Goal: Find specific page/section: Find specific page/section

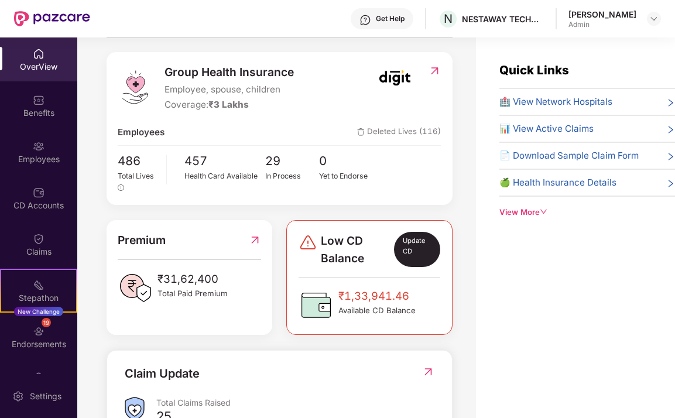
scroll to position [139, 0]
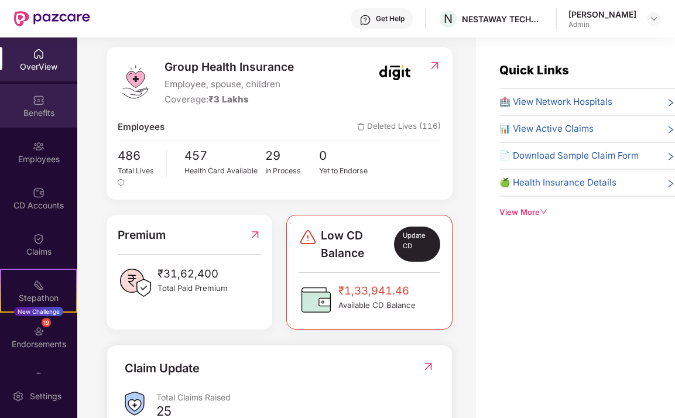
click at [35, 96] on img at bounding box center [39, 100] width 12 height 12
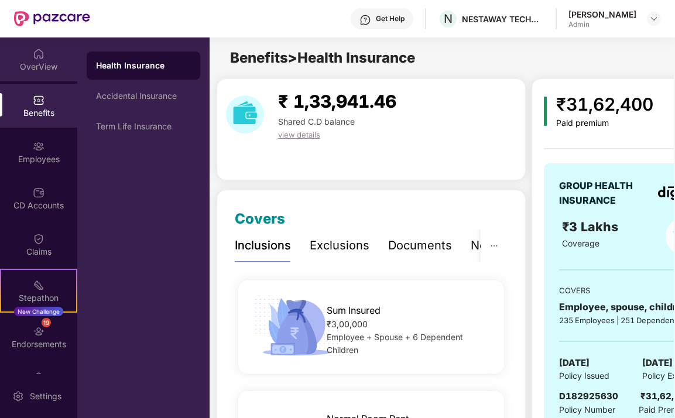
click at [45, 60] on div "OverView" at bounding box center [38, 59] width 77 height 44
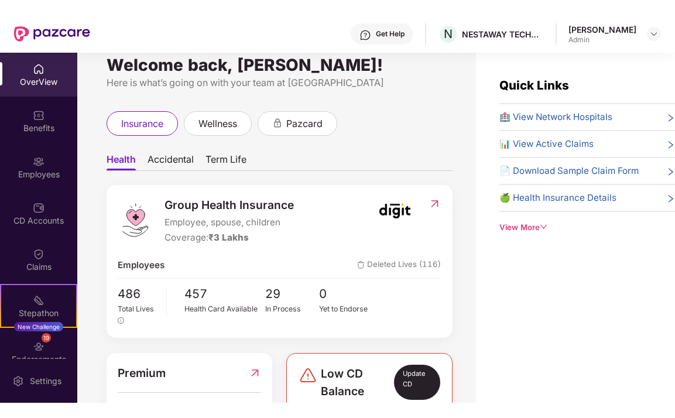
scroll to position [23, 0]
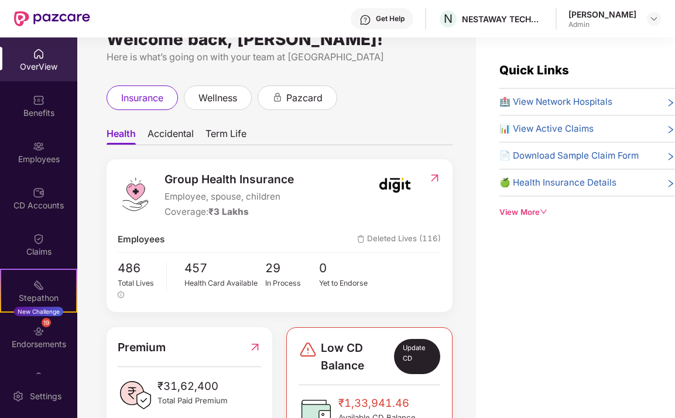
scroll to position [25, 0]
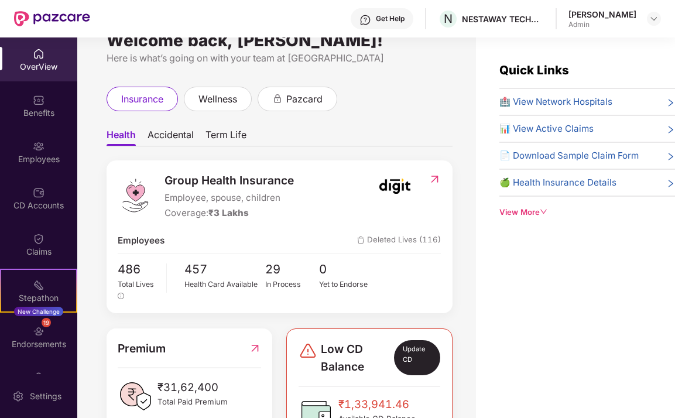
click at [231, 132] on span "Term Life" at bounding box center [225, 137] width 41 height 17
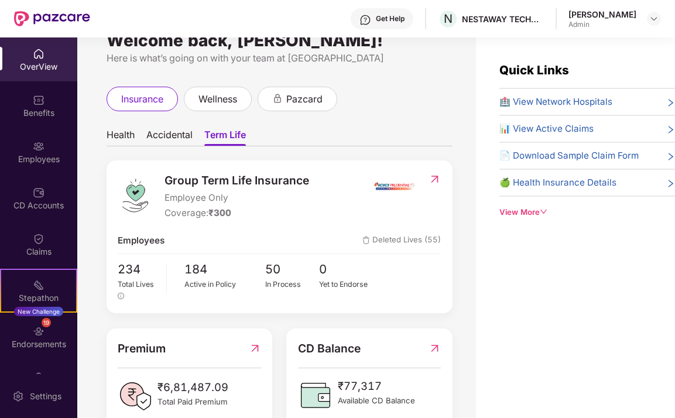
click at [127, 136] on span "Health" at bounding box center [121, 137] width 28 height 17
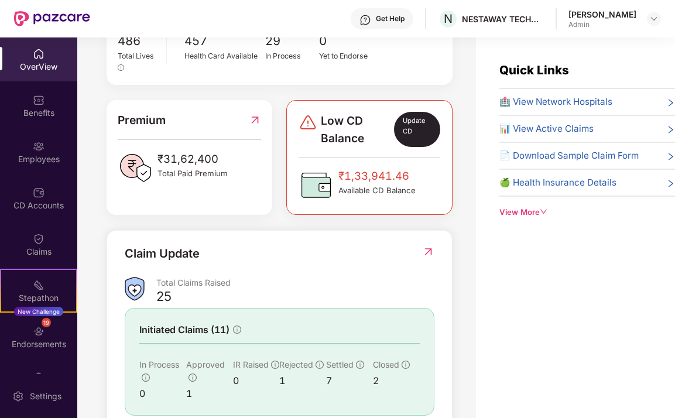
scroll to position [330, 0]
